Goal: Information Seeking & Learning: Learn about a topic

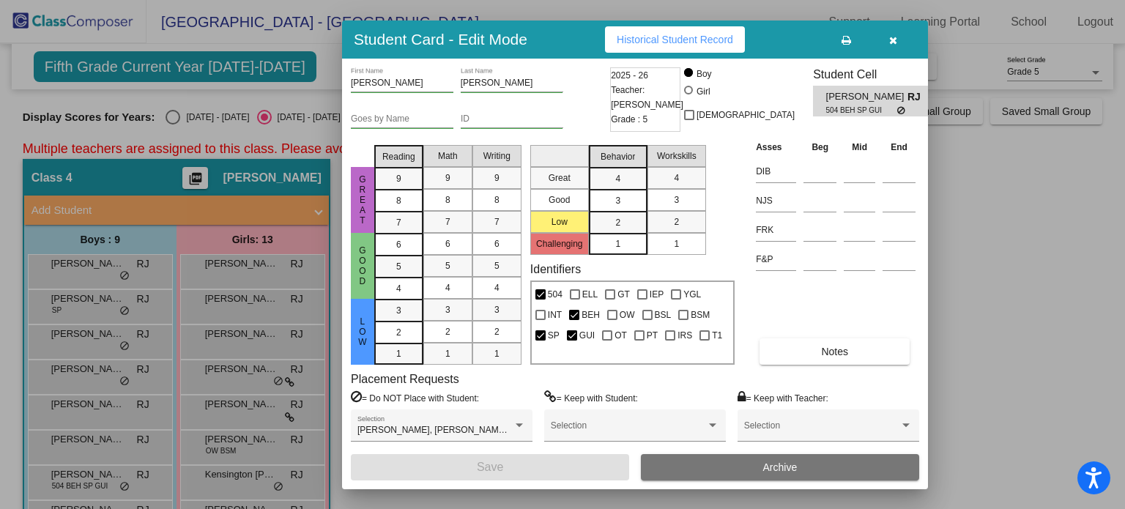
scroll to position [280, 0]
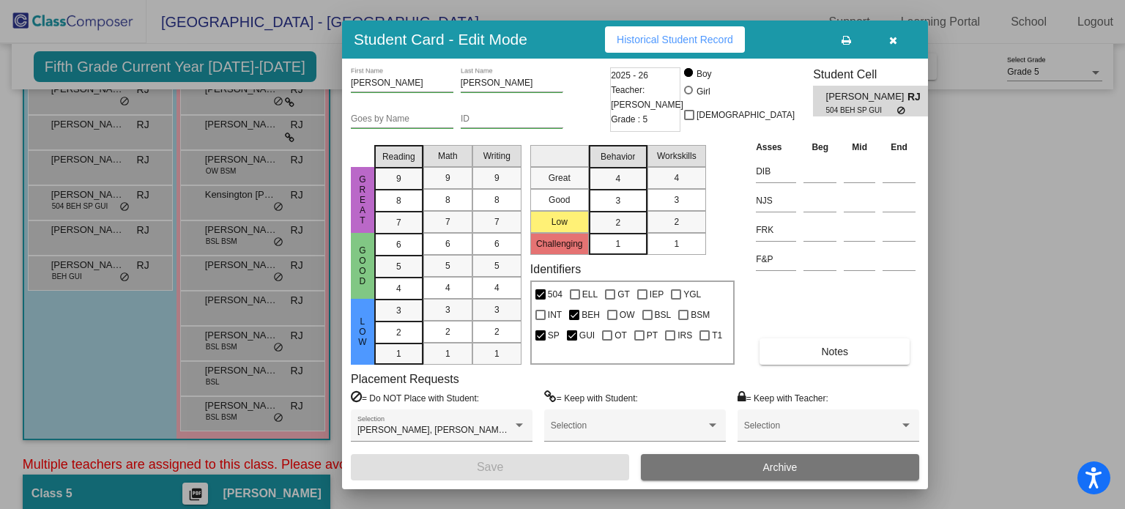
click at [894, 31] on button "button" at bounding box center [892, 39] width 47 height 26
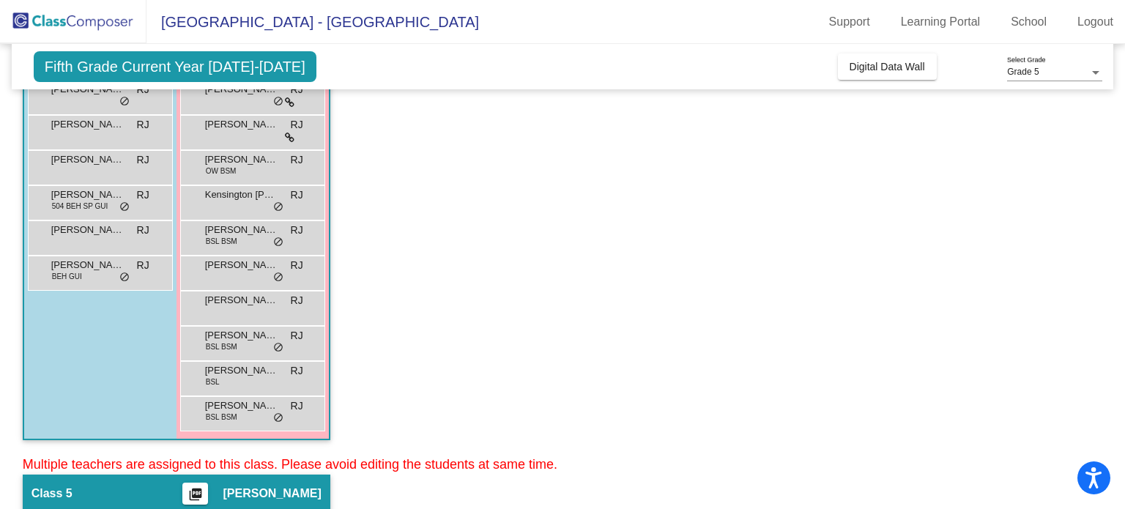
click at [1115, 260] on mat-sidenav-content "Grade 5 Select Grade Fifth Grade Current Year [DATE]-[DATE] Add, Move, or Retai…" at bounding box center [562, 276] width 1125 height 465
drag, startPoint x: 1115, startPoint y: 260, endPoint x: 1105, endPoint y: 58, distance: 202.3
click at [1105, 58] on mat-sidenav-content "Grade 5 Select Grade Fifth Grade Current Year [DATE]-[DATE] Add, Move, or Retai…" at bounding box center [562, 276] width 1125 height 465
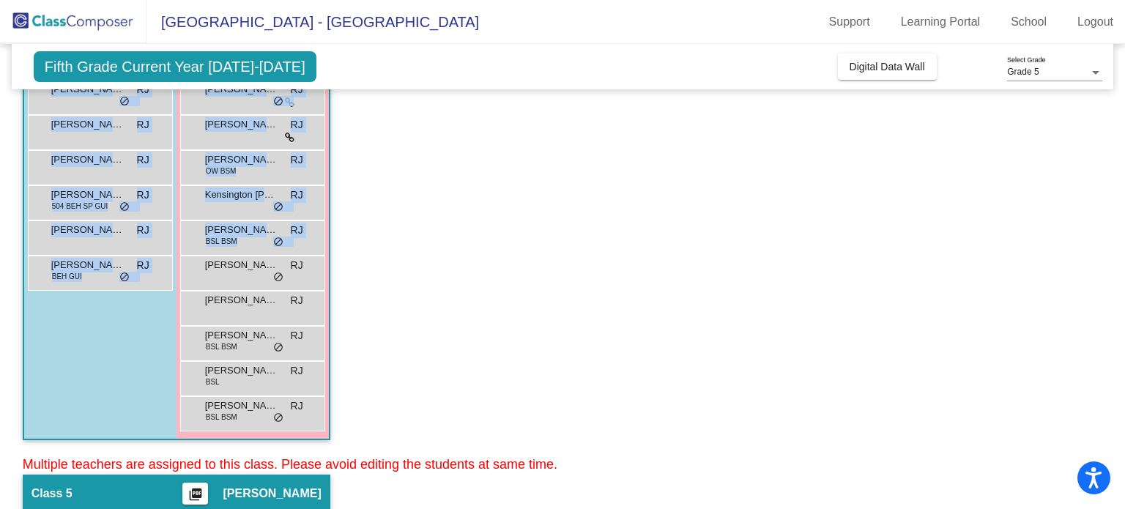
scroll to position [0, 0]
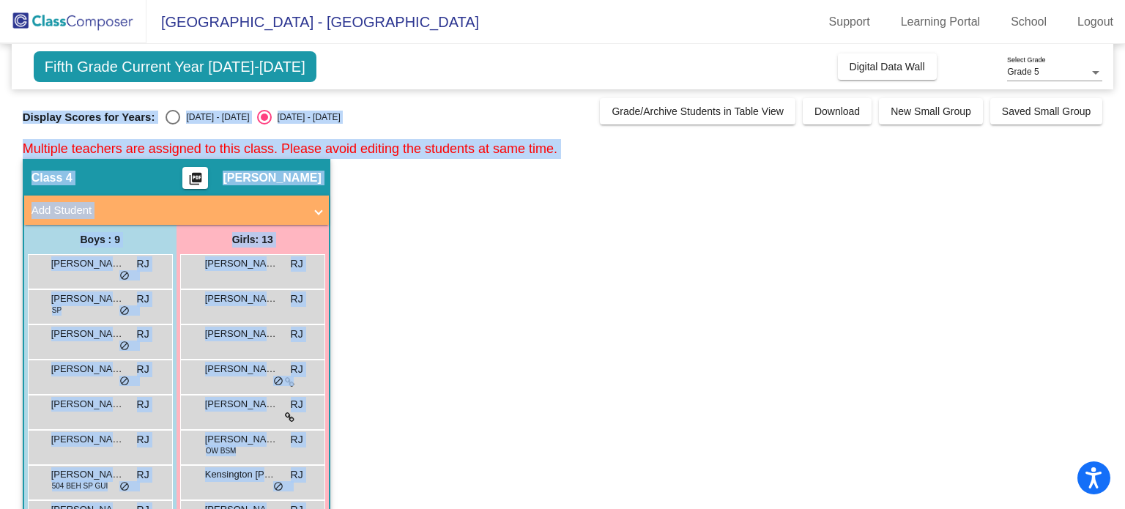
click at [972, 241] on app-classroom "Class 4 picture_as_pdf [PERSON_NAME] Add Student First Name Last Name Student I…" at bounding box center [563, 447] width 1080 height 576
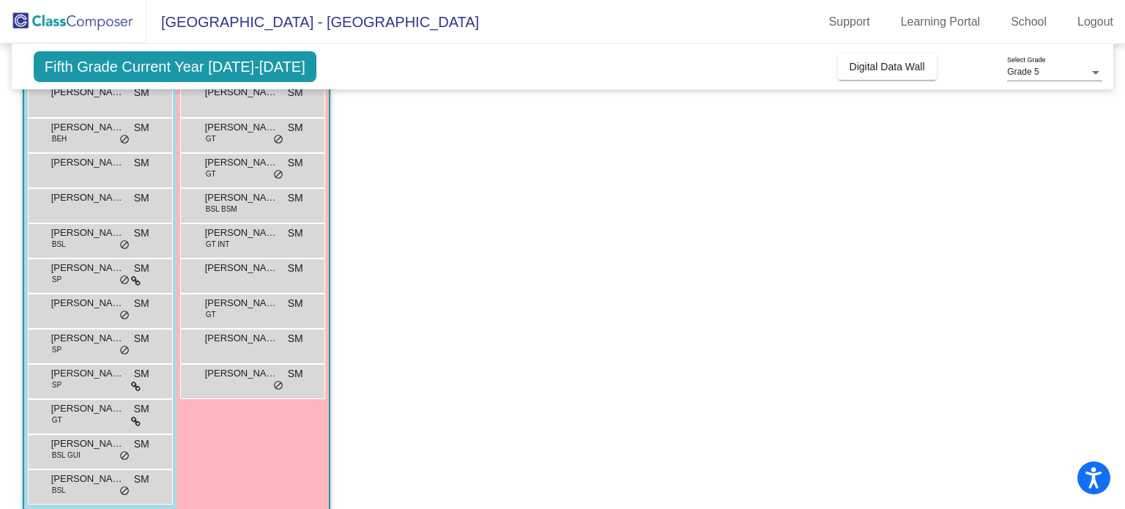
scroll to position [808, 0]
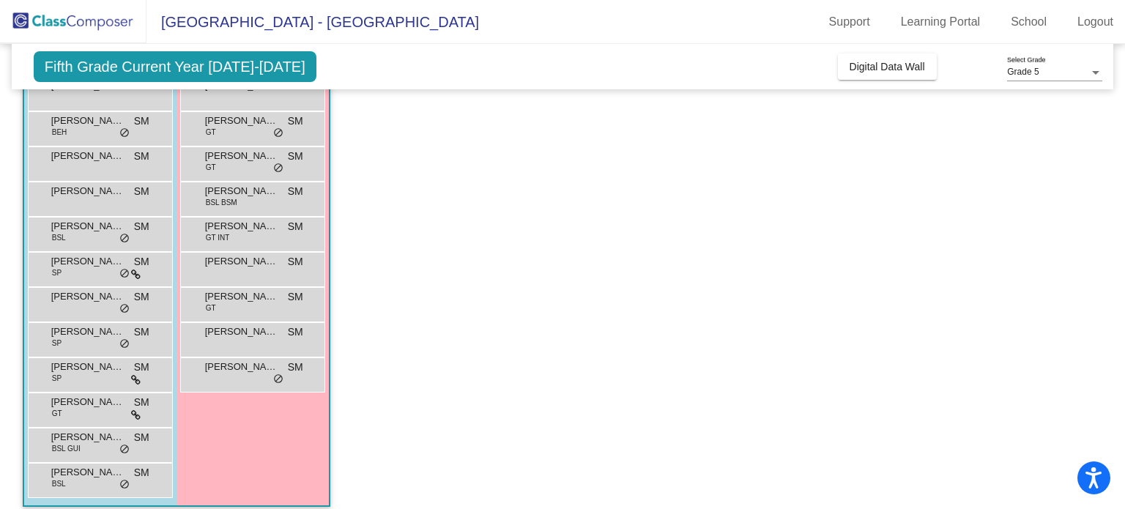
drag, startPoint x: 1114, startPoint y: 469, endPoint x: 1112, endPoint y: 422, distance: 47.6
click at [1112, 422] on mat-sidenav-content "Grade 5 Select Grade Fifth Grade Current Year [DATE]-[DATE] Add, Move, or Retai…" at bounding box center [562, 276] width 1125 height 465
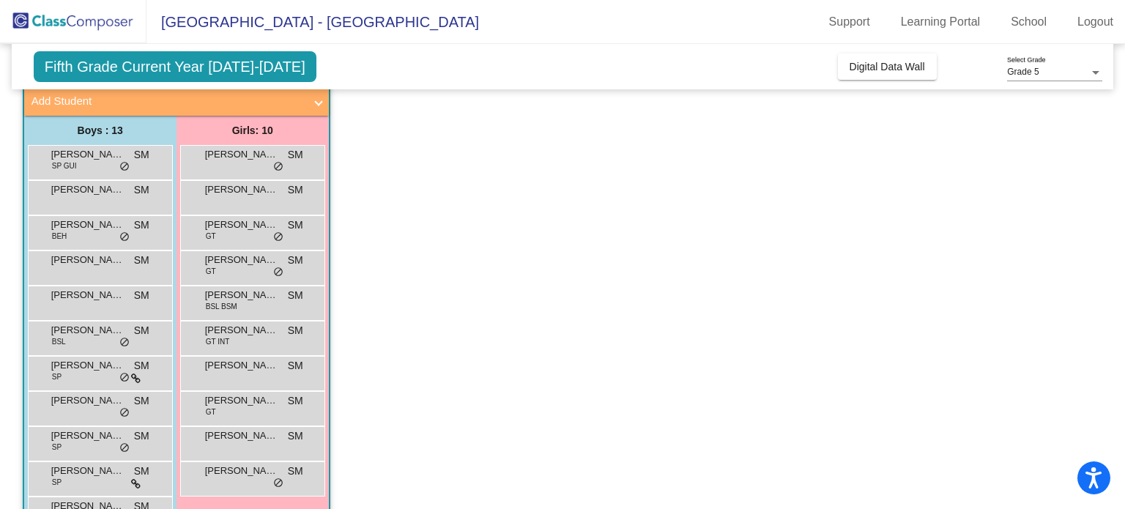
scroll to position [702, 0]
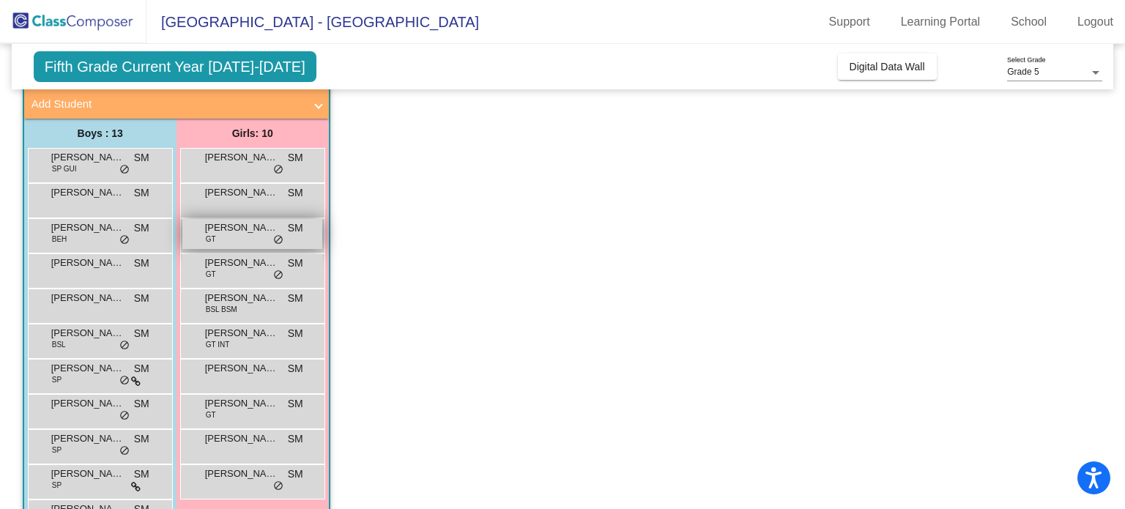
click at [239, 237] on div "[PERSON_NAME] GT SM lock do_not_disturb_alt" at bounding box center [252, 234] width 140 height 30
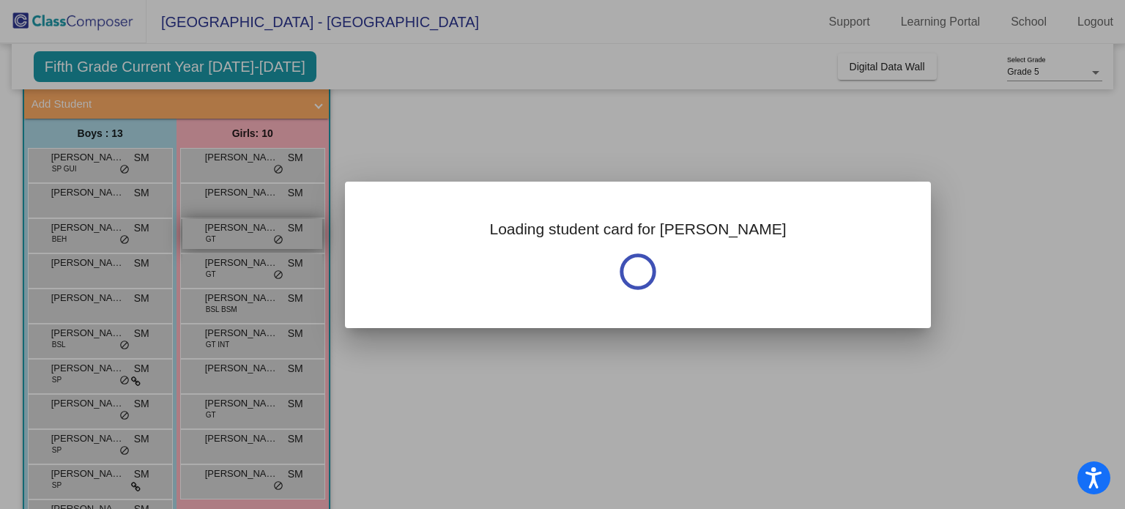
click at [239, 237] on div "Loading student card for [PERSON_NAME]" at bounding box center [562, 254] width 1125 height 509
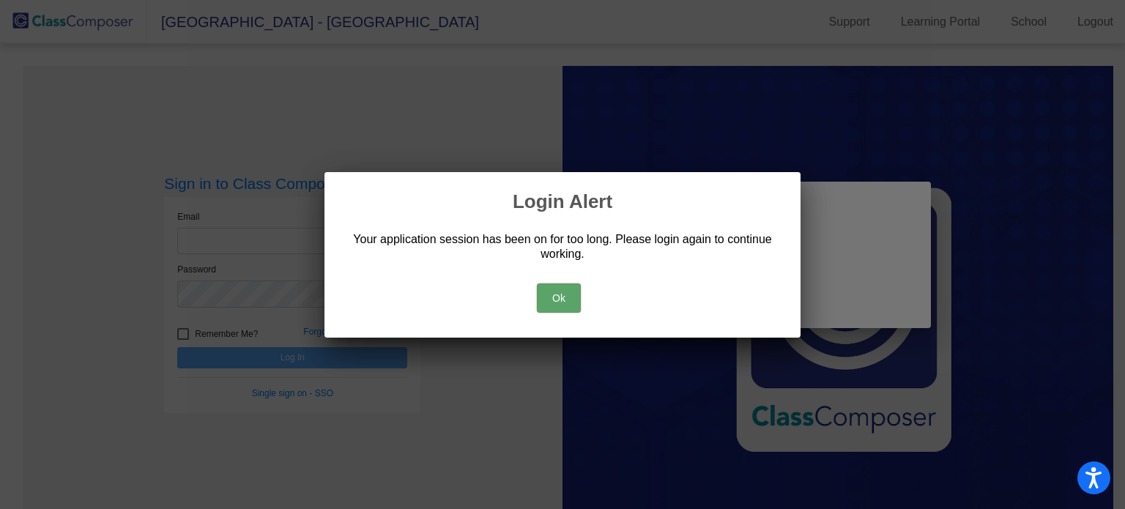
click at [560, 297] on button "Ok" at bounding box center [559, 297] width 44 height 29
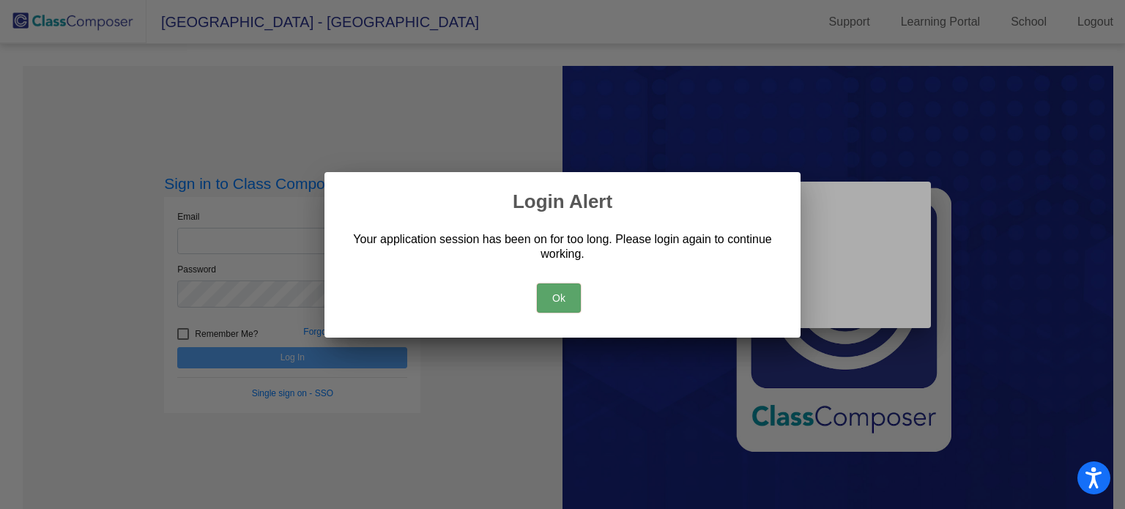
click at [560, 297] on button "Ok" at bounding box center [559, 297] width 44 height 29
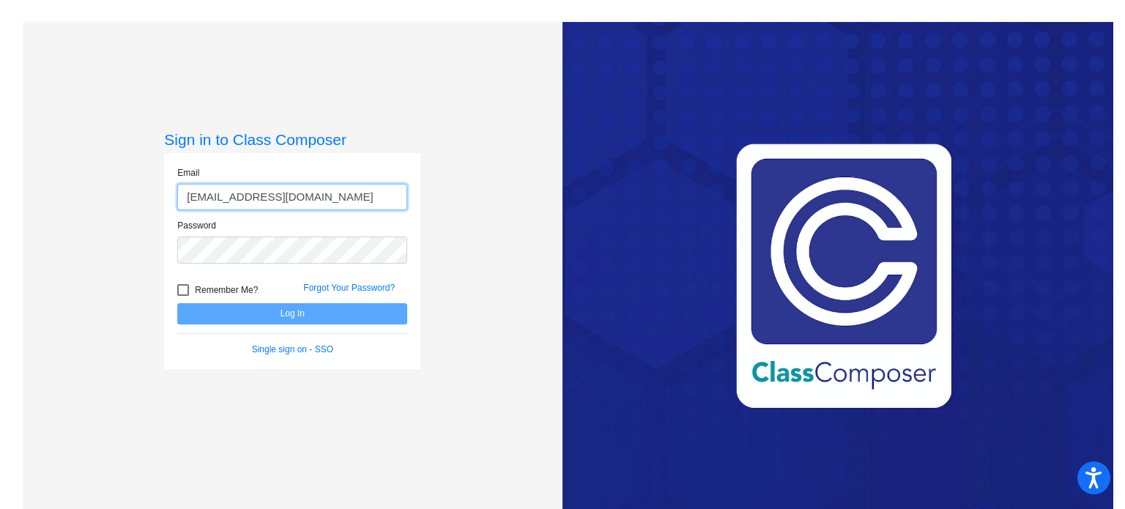
type input "[EMAIL_ADDRESS][DOMAIN_NAME]"
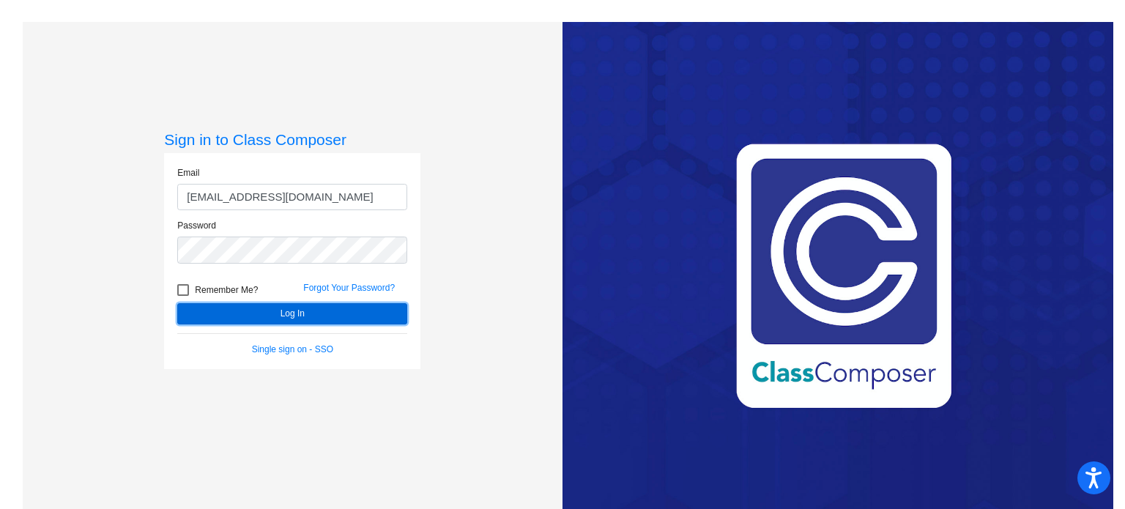
click at [216, 303] on button "Log In" at bounding box center [292, 313] width 230 height 21
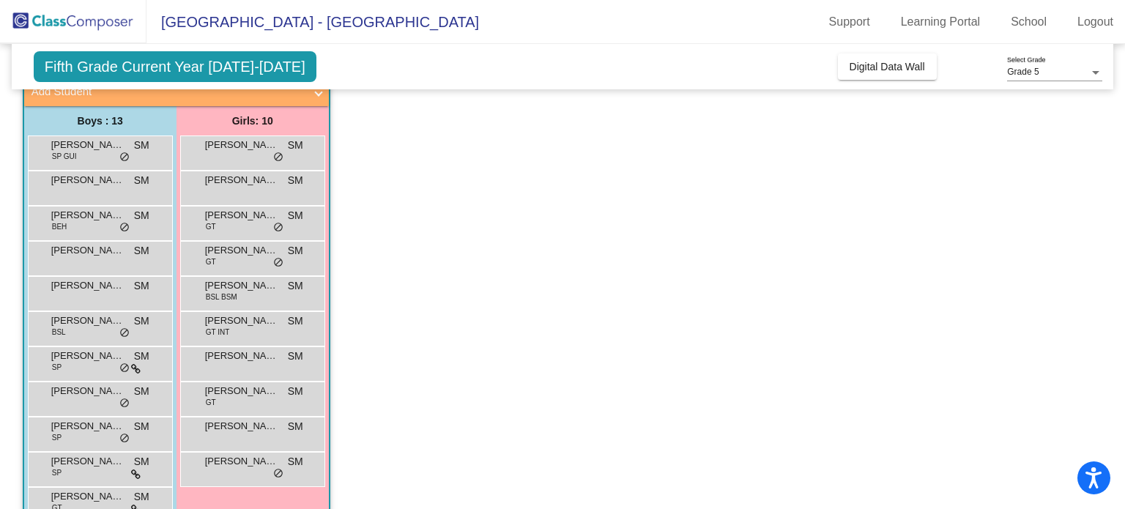
scroll to position [721, 0]
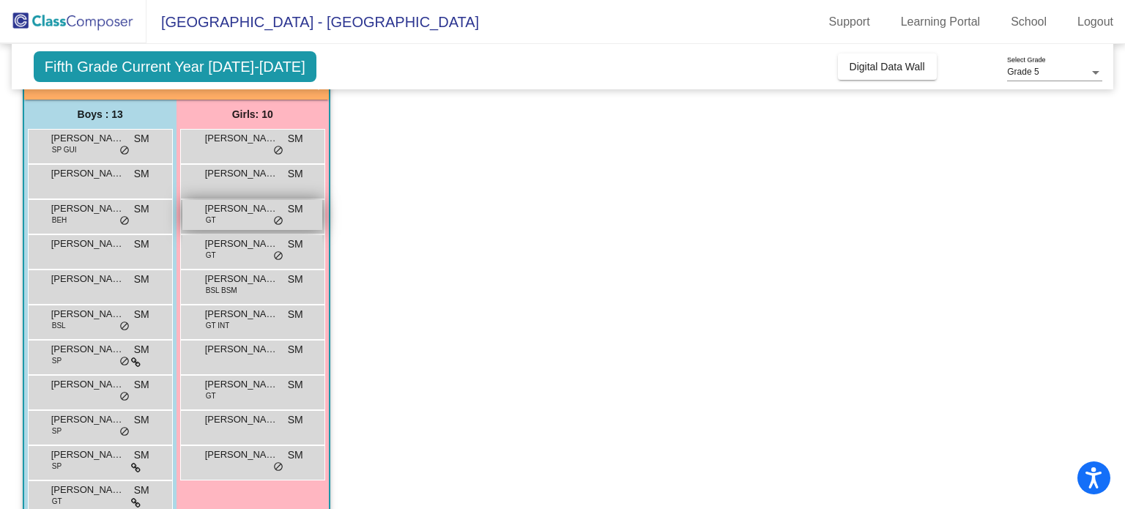
click at [250, 201] on span "[PERSON_NAME]" at bounding box center [241, 208] width 73 height 15
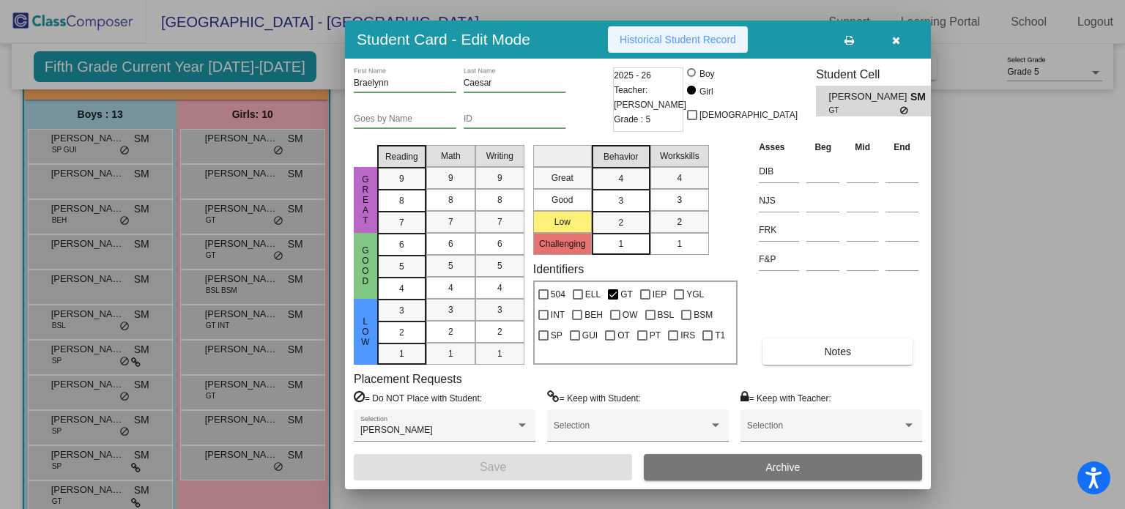
click at [713, 34] on span "Historical Student Record" at bounding box center [678, 40] width 116 height 12
